Goal: Task Accomplishment & Management: Use online tool/utility

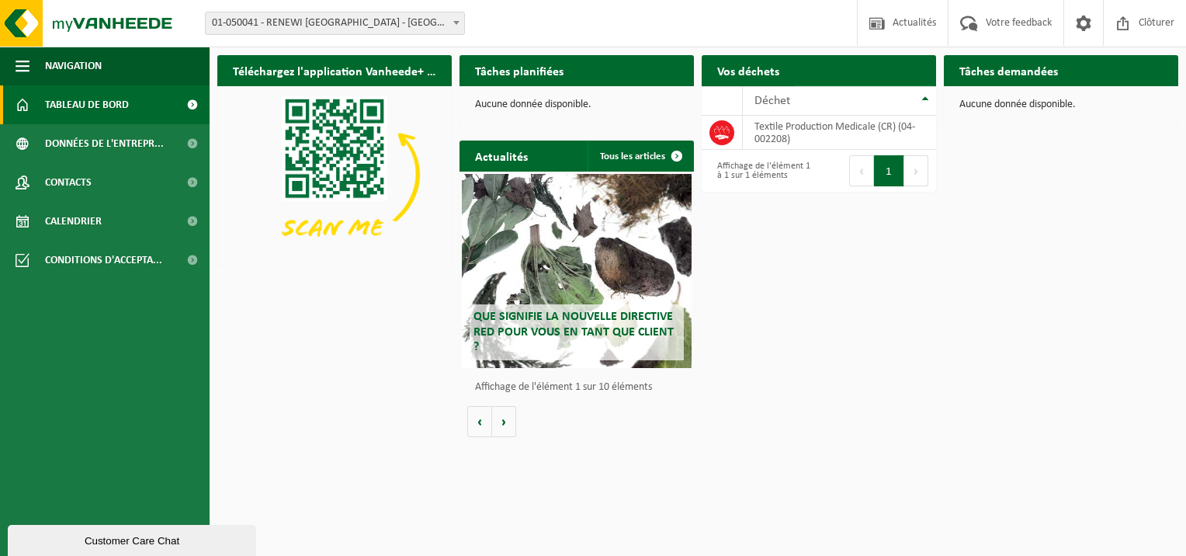
click at [885, 96] on span "Demander un transport" at bounding box center [857, 101] width 101 height 10
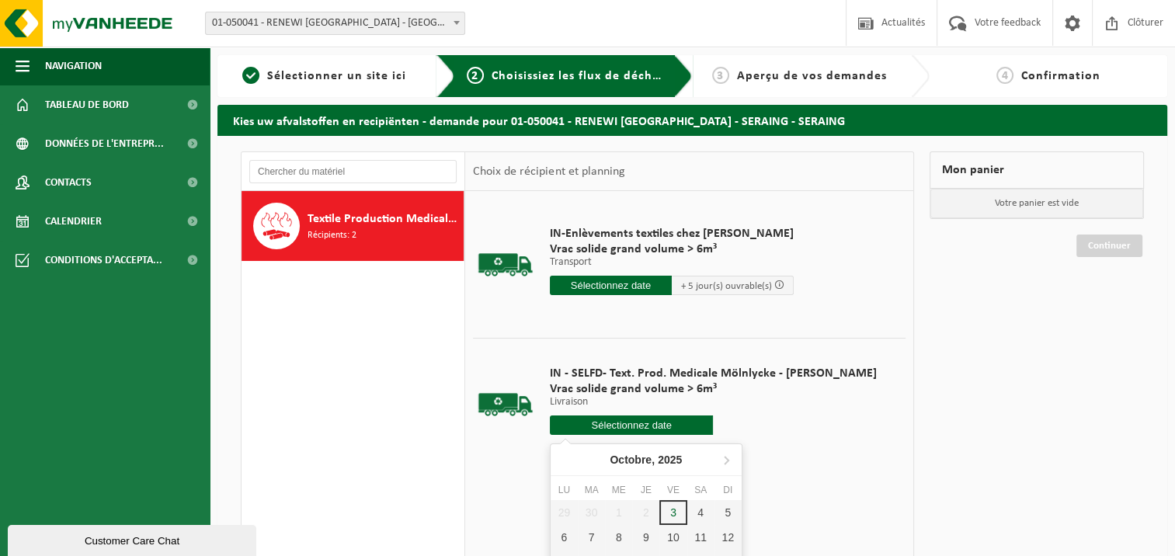
click at [633, 423] on input "text" at bounding box center [632, 424] width 164 height 19
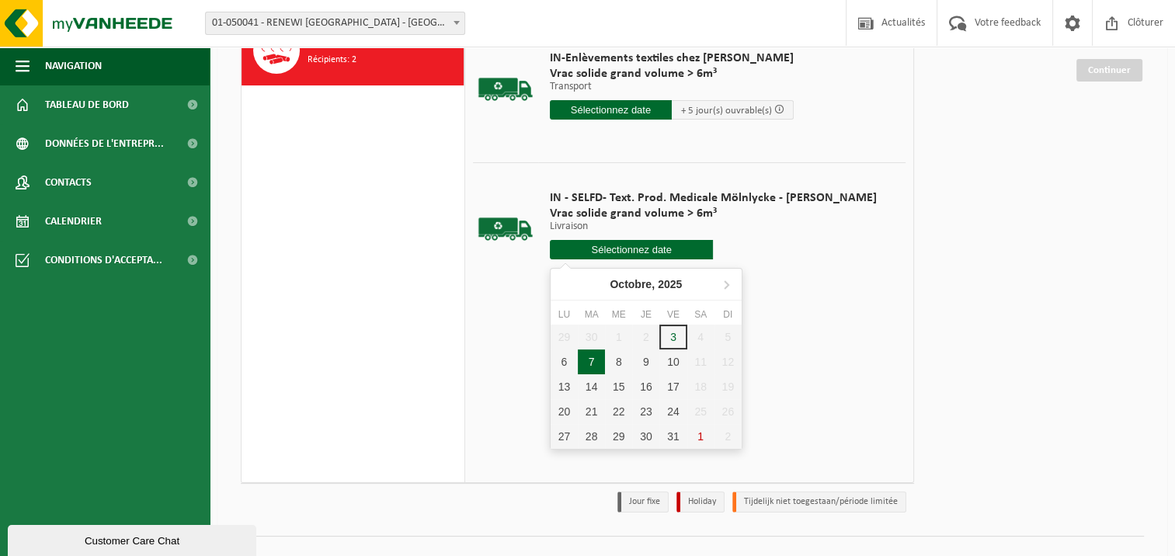
click at [592, 371] on div "7" at bounding box center [591, 361] width 27 height 25
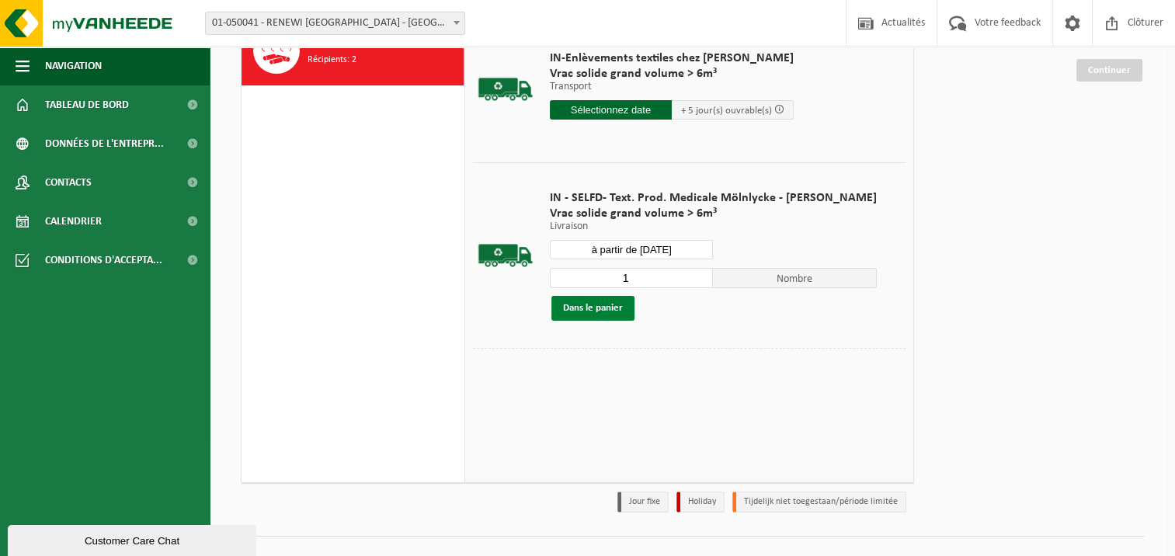
click at [607, 311] on button "Dans le panier" at bounding box center [592, 308] width 83 height 25
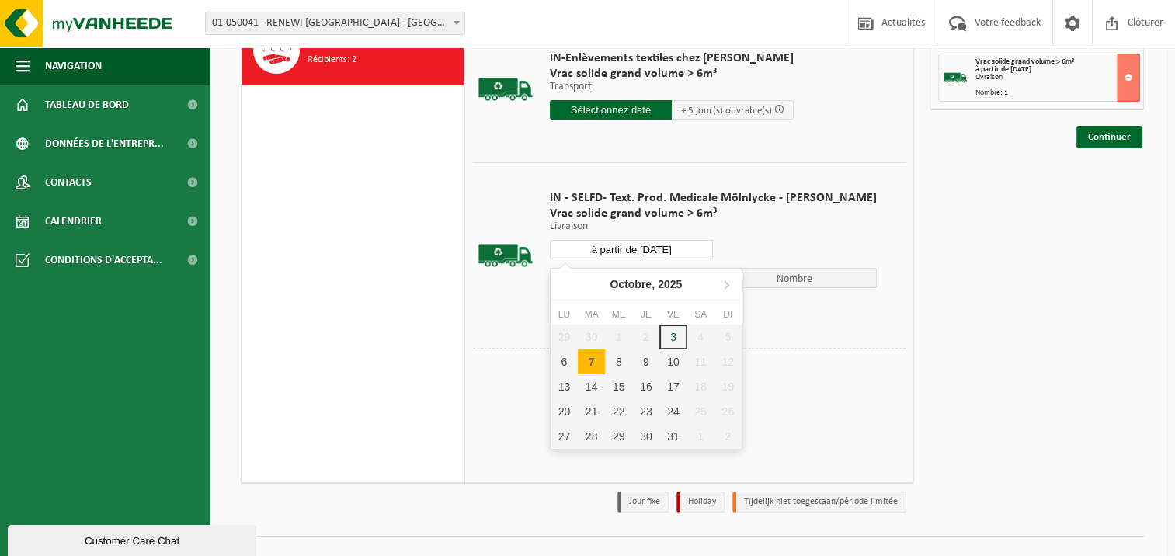
click at [658, 249] on input "à partir de 2025-10-07" at bounding box center [632, 249] width 164 height 19
click at [674, 355] on div "10" at bounding box center [672, 361] width 27 height 25
type input "à partir de 2025-10-10"
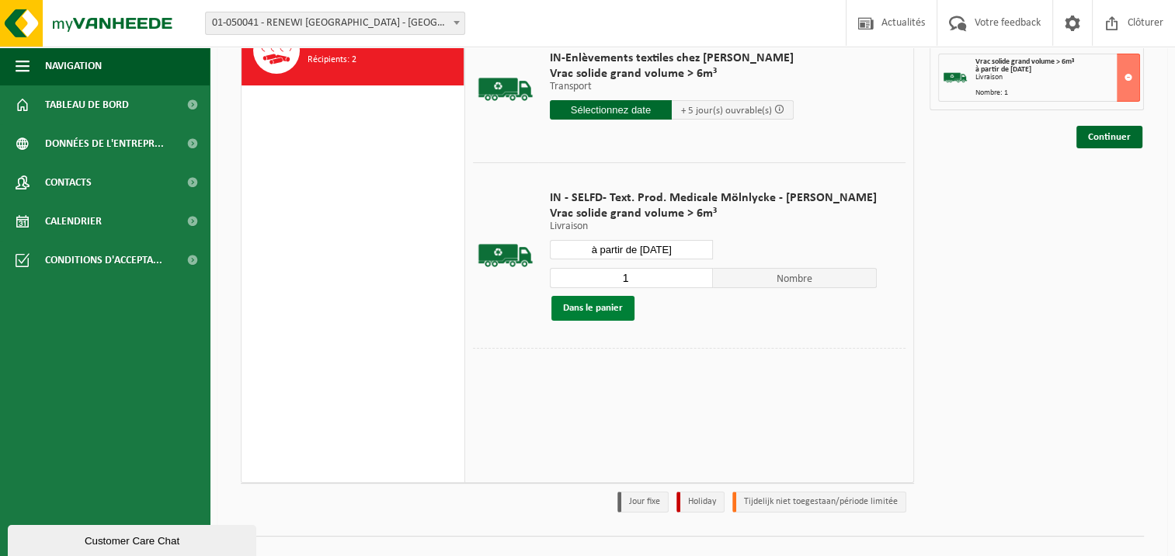
click at [618, 313] on button "Dans le panier" at bounding box center [592, 308] width 83 height 25
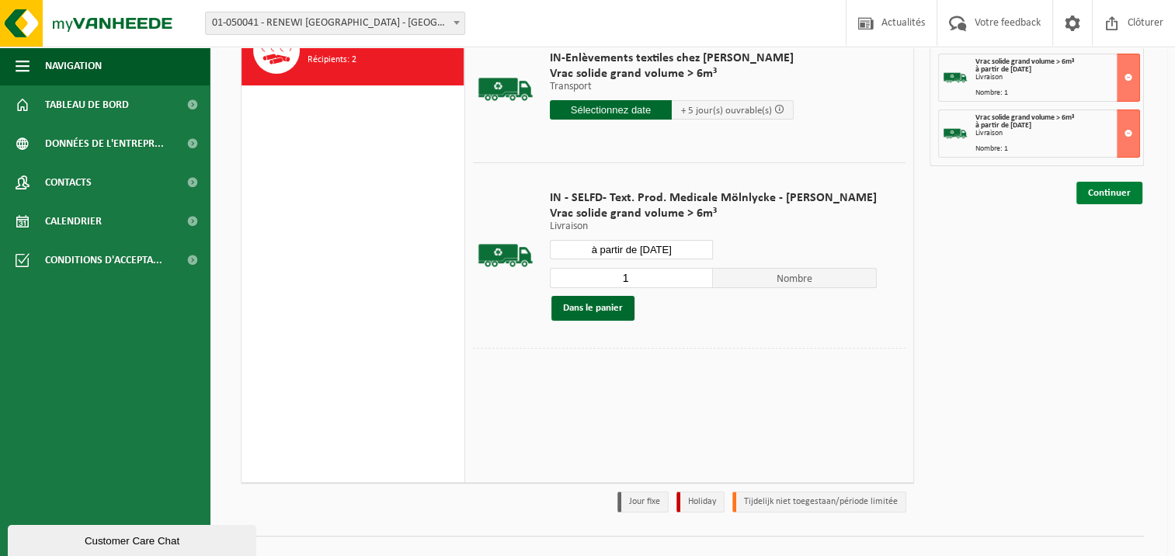
click at [1101, 192] on link "Continuer" at bounding box center [1109, 193] width 66 height 23
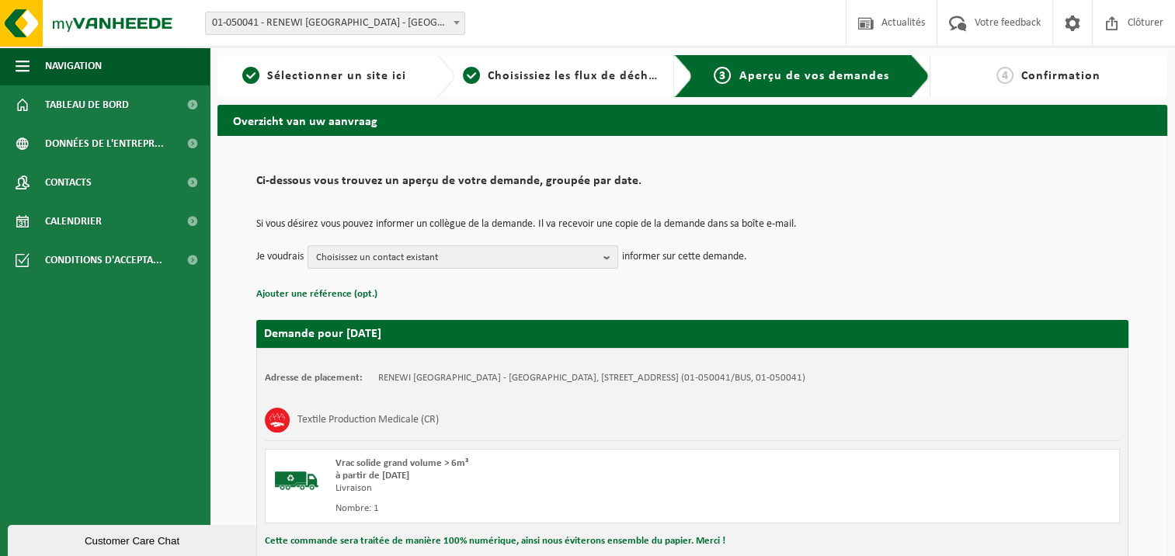
click at [546, 258] on span "Choisissez un contact existant" at bounding box center [456, 257] width 281 height 23
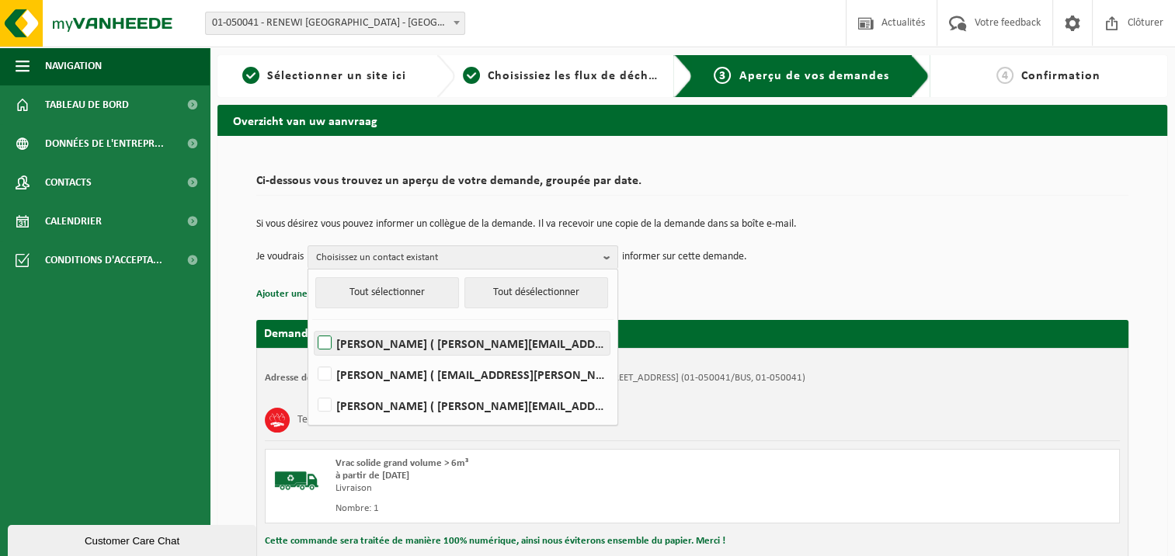
click at [359, 340] on label "[PERSON_NAME] ( [PERSON_NAME][EMAIL_ADDRESS][DOMAIN_NAME] )" at bounding box center [461, 342] width 295 height 23
click at [312, 324] on input "[PERSON_NAME] ( [PERSON_NAME][EMAIL_ADDRESS][DOMAIN_NAME] )" at bounding box center [311, 323] width 1 height 1
checkbox input "true"
click at [869, 274] on div "Si vous désirez vous pouvez informer un collègue de la demande. Il va recevoir …" at bounding box center [692, 243] width 872 height 81
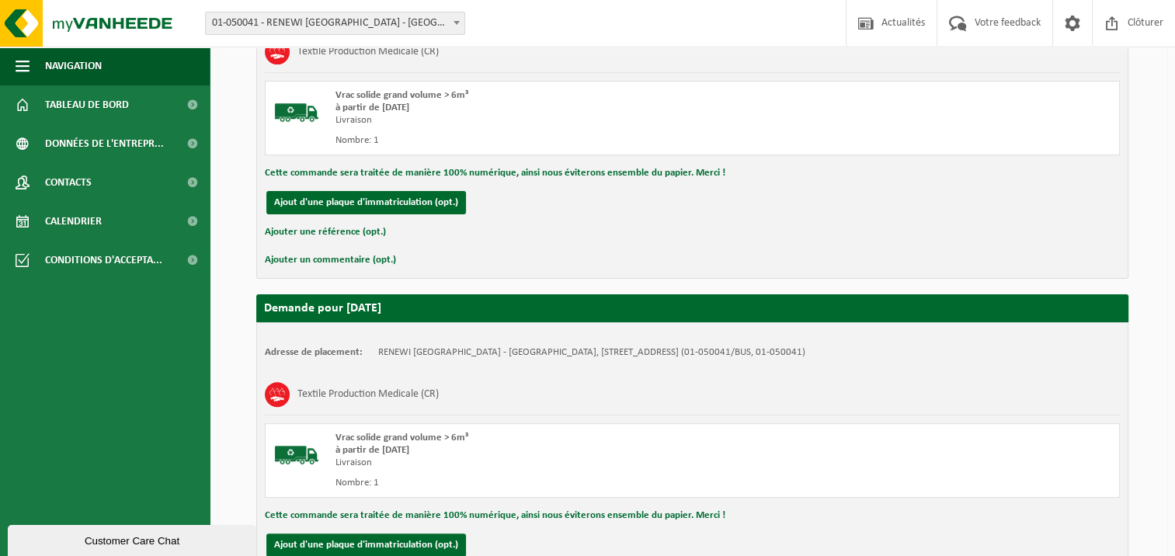
scroll to position [509, 0]
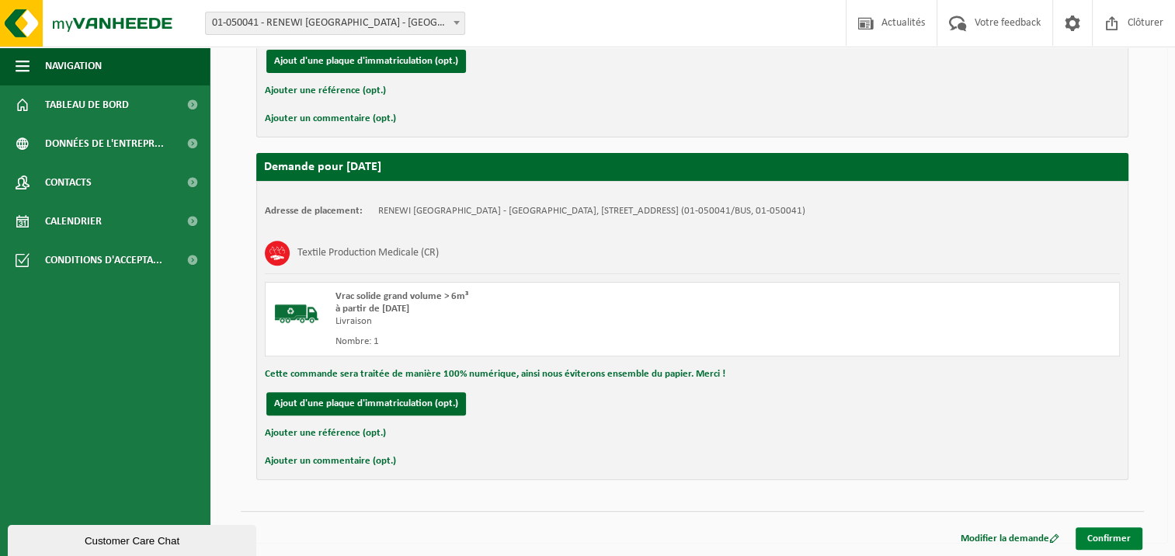
click at [1098, 533] on link "Confirmer" at bounding box center [1108, 538] width 67 height 23
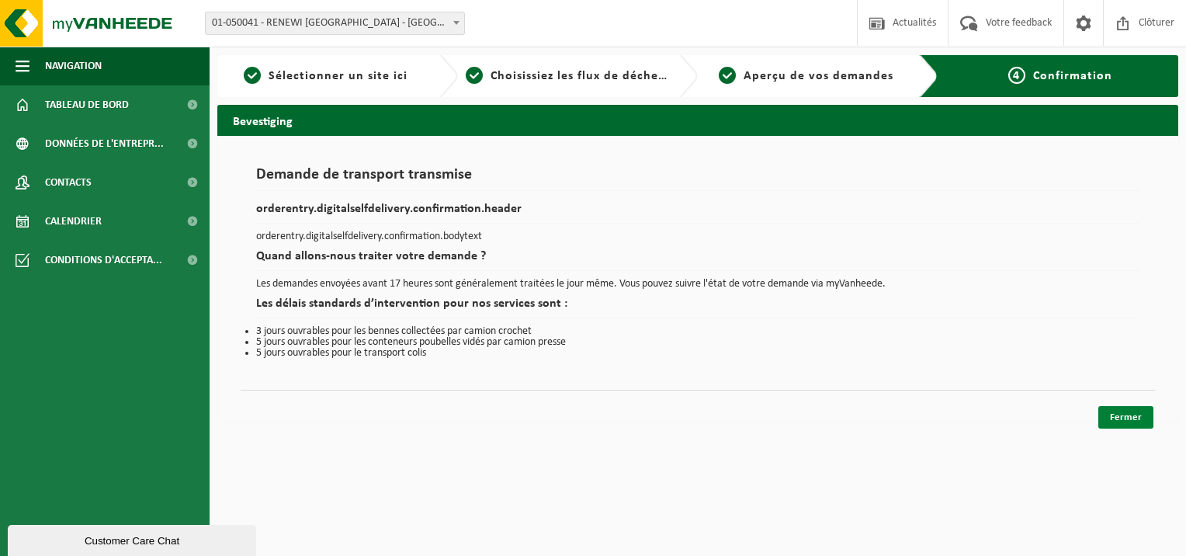
click at [1134, 406] on link "Fermer" at bounding box center [1126, 417] width 55 height 23
